Goal: Transaction & Acquisition: Purchase product/service

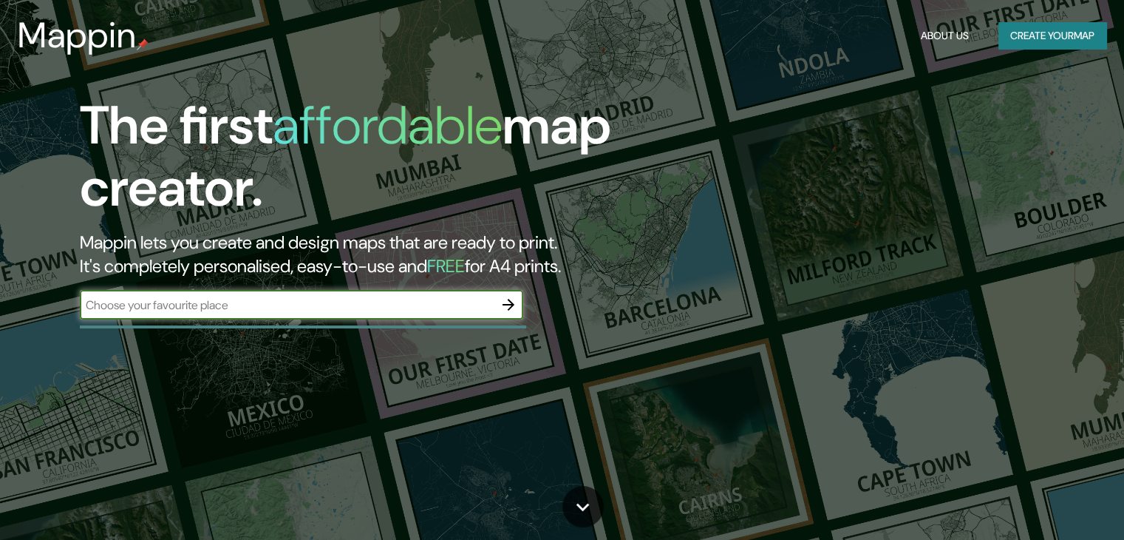
click at [157, 307] on input "text" at bounding box center [287, 304] width 414 height 17
type input "[DEMOGRAPHIC_DATA]"
click at [505, 310] on icon "button" at bounding box center [509, 305] width 18 height 18
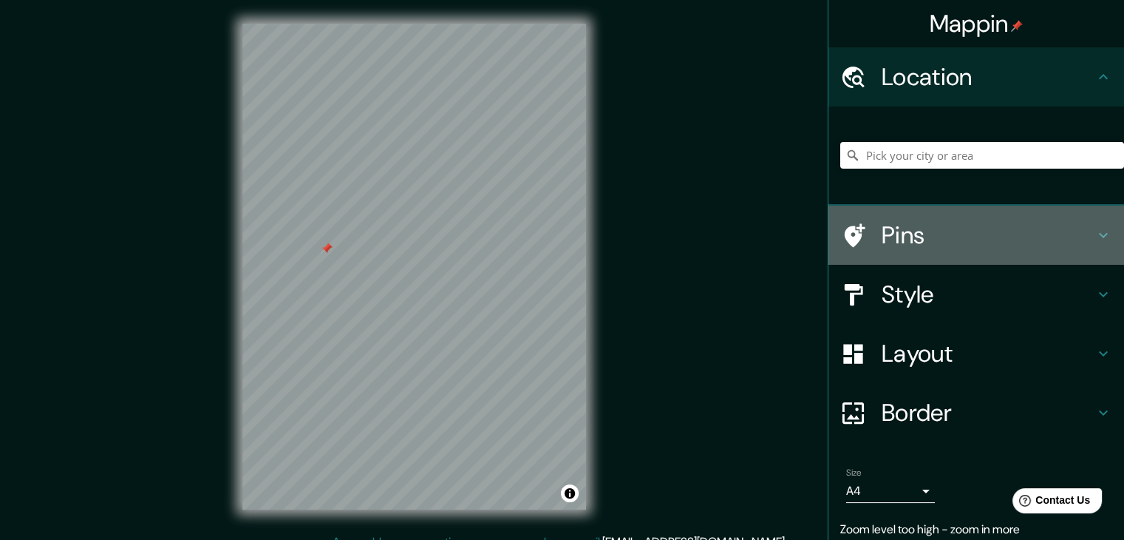
click at [987, 222] on h4 "Pins" at bounding box center [988, 235] width 213 height 30
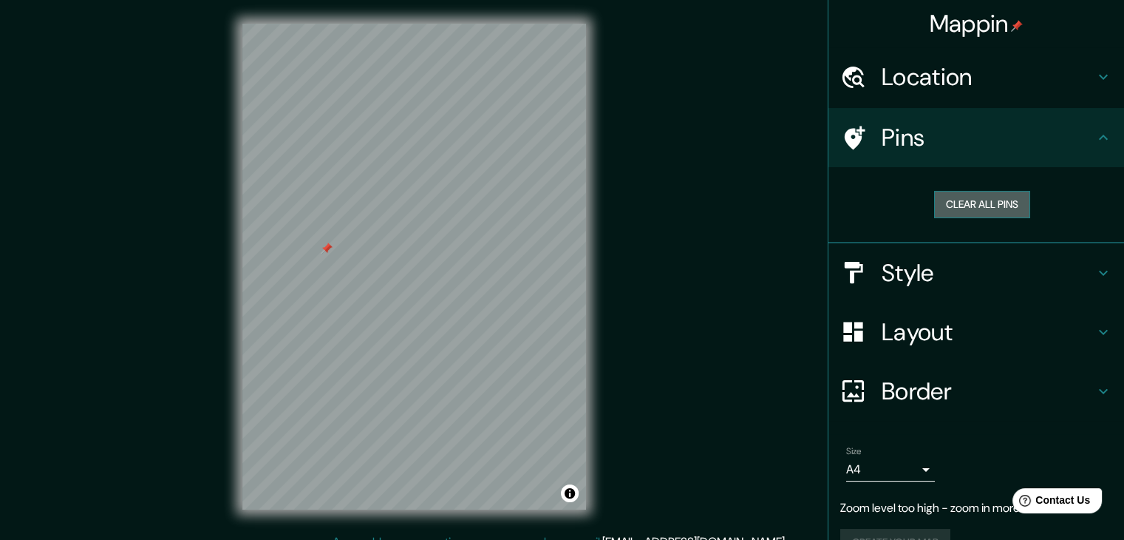
click at [950, 203] on button "Clear all pins" at bounding box center [982, 204] width 96 height 27
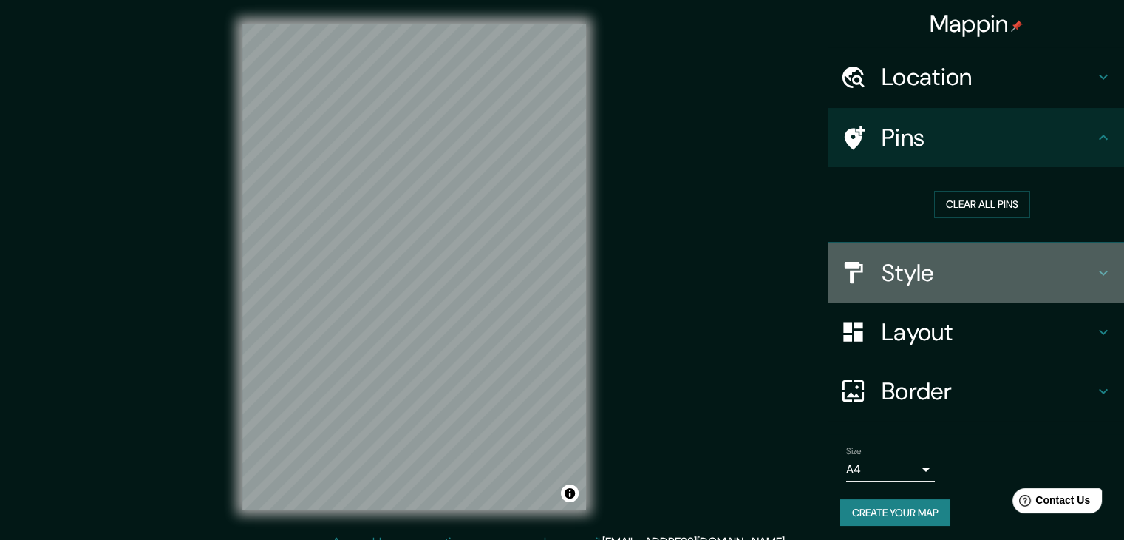
click at [912, 270] on h4 "Style" at bounding box center [988, 273] width 213 height 30
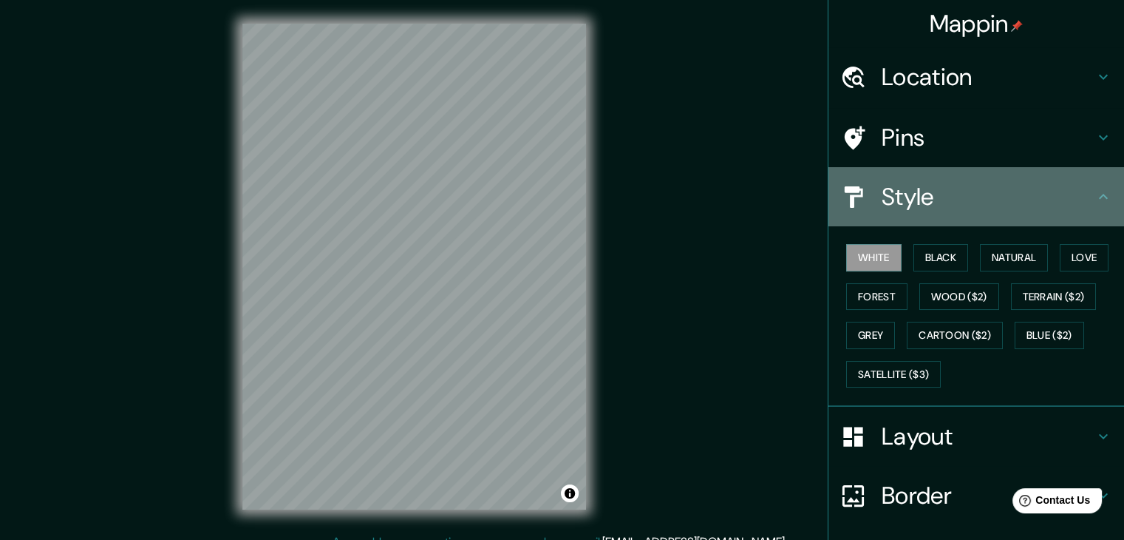
click at [925, 212] on div "Style" at bounding box center [977, 196] width 296 height 59
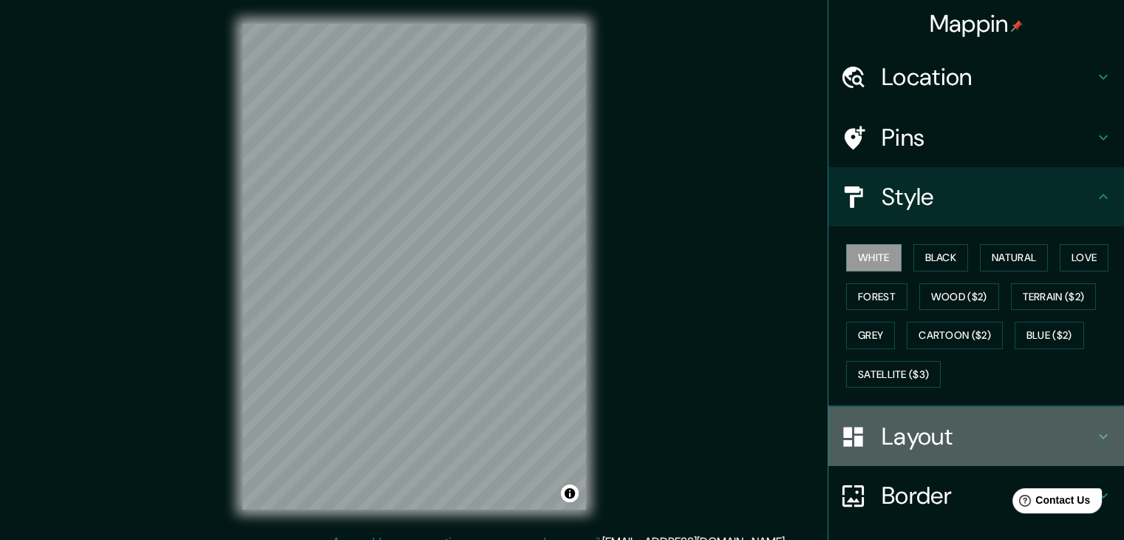
click at [949, 436] on h4 "Layout" at bounding box center [988, 436] width 213 height 30
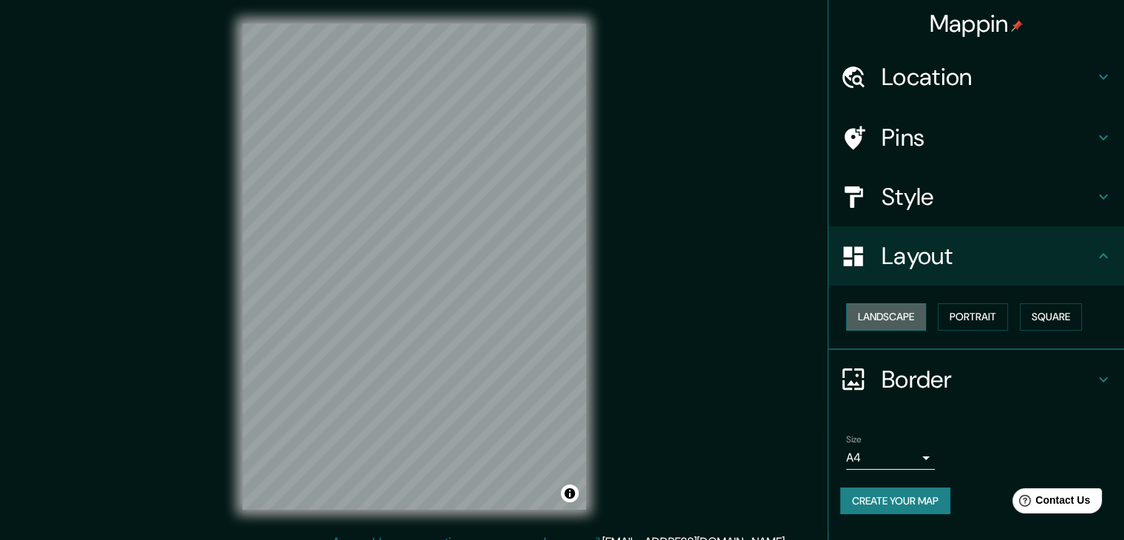
click at [909, 318] on button "Landscape" at bounding box center [886, 316] width 80 height 27
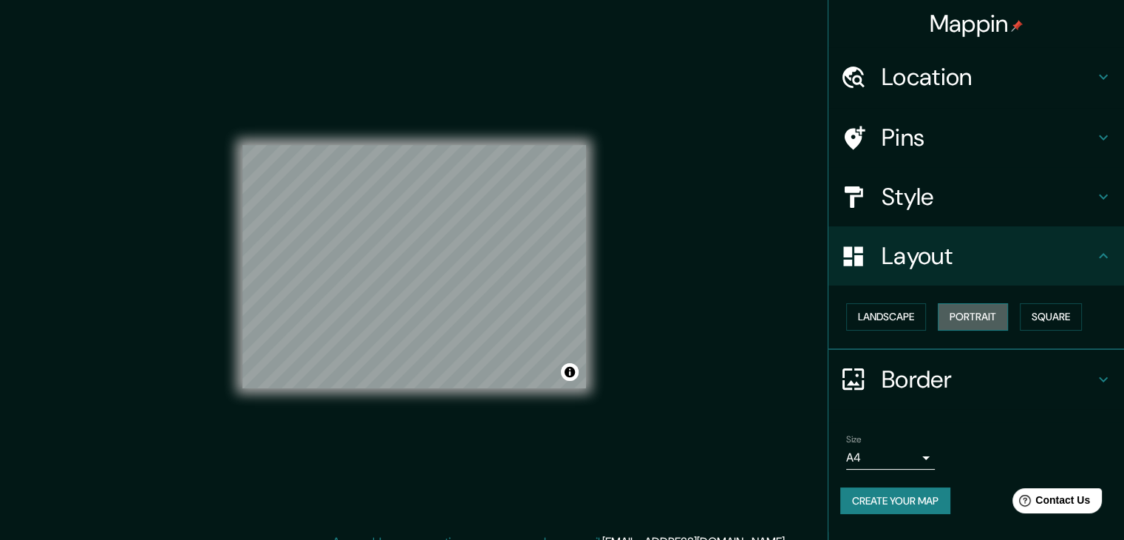
click at [961, 319] on button "Portrait" at bounding box center [973, 316] width 70 height 27
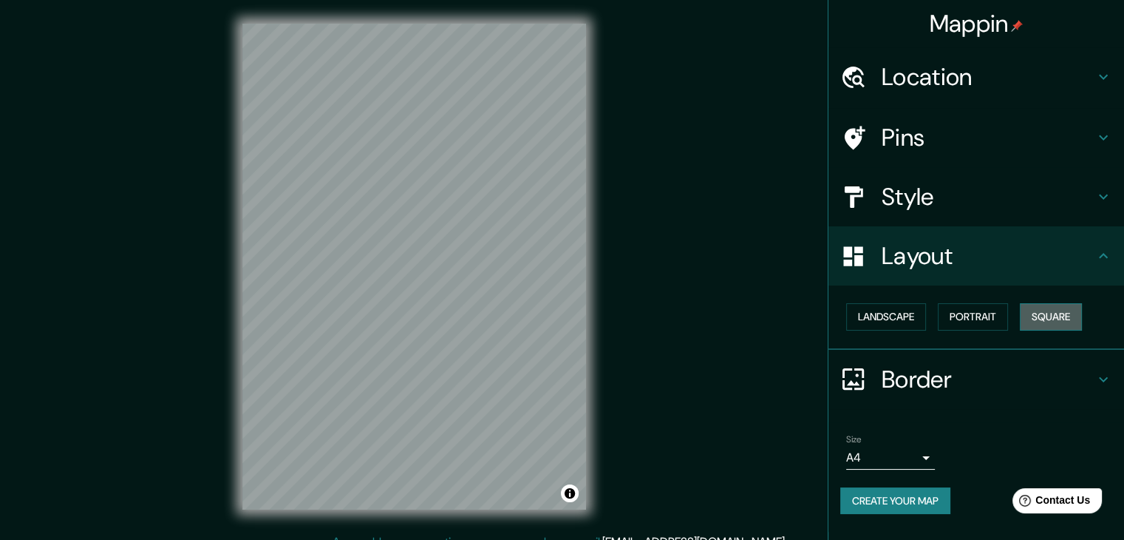
click at [1035, 319] on button "Square" at bounding box center [1051, 316] width 62 height 27
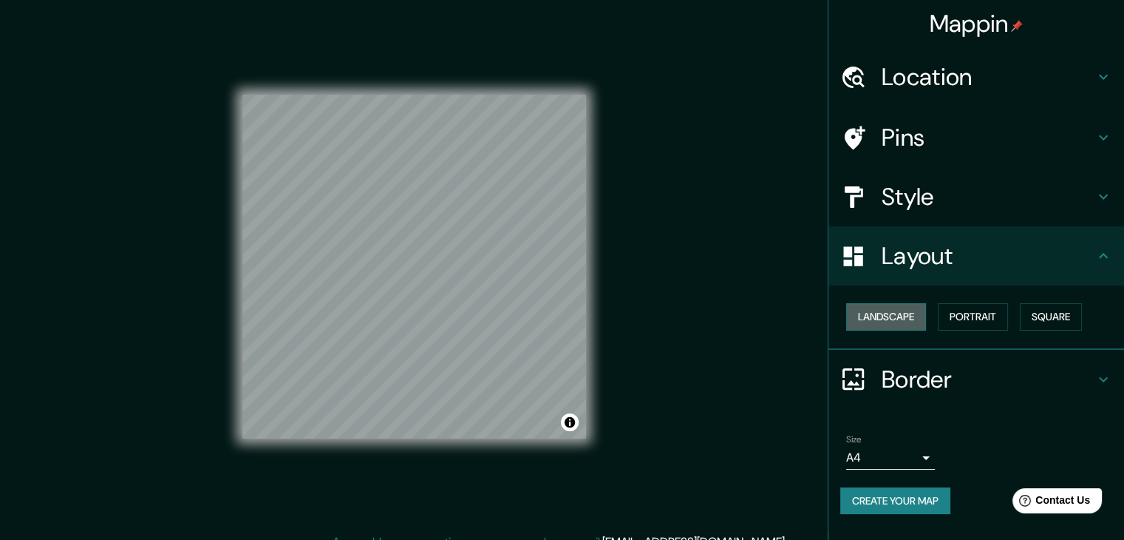
click at [905, 316] on button "Landscape" at bounding box center [886, 316] width 80 height 27
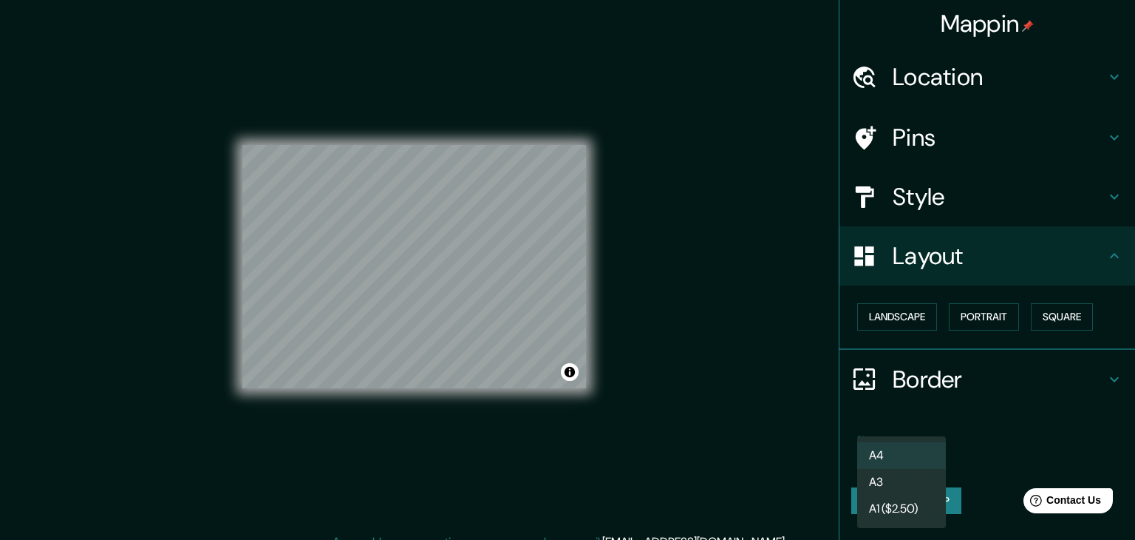
click at [885, 456] on body "Mappin Location Pins Style Layout Landscape Portrait Square Border Choose a bor…" at bounding box center [567, 270] width 1135 height 540
click at [897, 474] on li "A3" at bounding box center [901, 482] width 89 height 27
type input "a4"
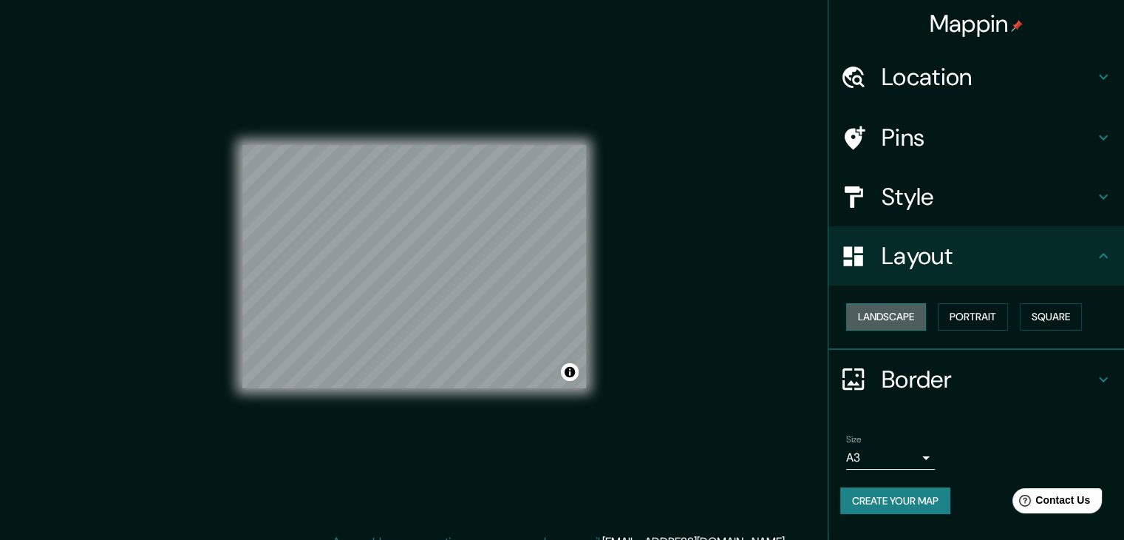
click at [908, 308] on button "Landscape" at bounding box center [886, 316] width 80 height 27
click at [972, 324] on button "Portrait" at bounding box center [973, 316] width 70 height 27
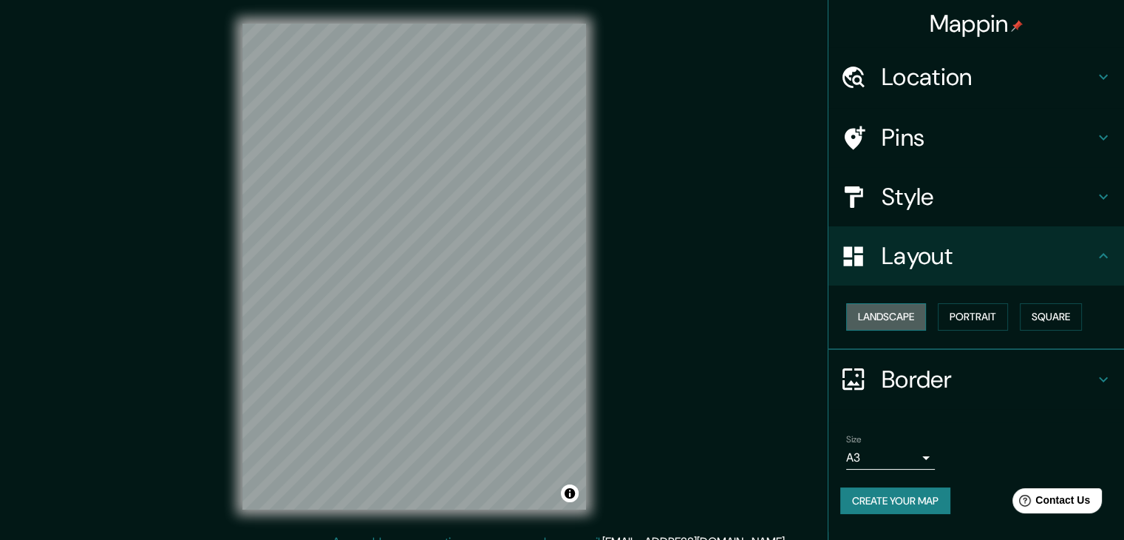
click at [872, 310] on button "Landscape" at bounding box center [886, 316] width 80 height 27
